Goal: Complete application form

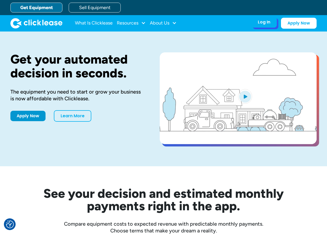
click at [264, 24] on div "Log In" at bounding box center [264, 22] width 12 height 5
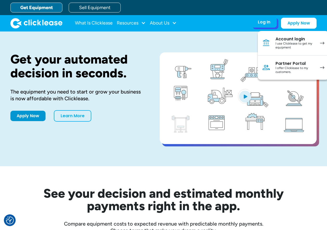
click at [295, 43] on div "I use Clicklease to get my equipment" at bounding box center [294, 46] width 39 height 8
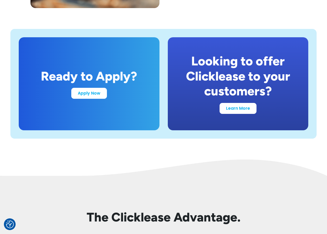
scroll to position [988, 0]
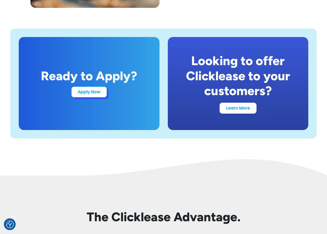
click at [81, 92] on link "Apply Now" at bounding box center [89, 91] width 36 height 11
